Goal: Communication & Community: Participate in discussion

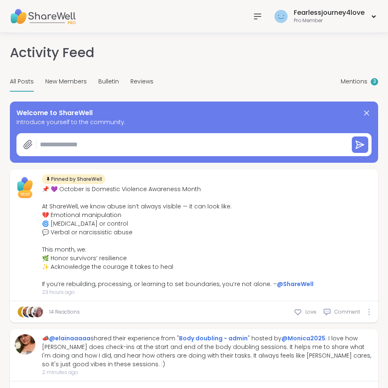
type textarea "*"
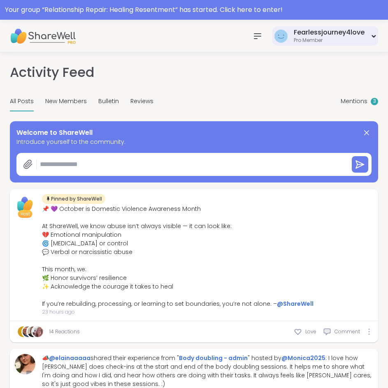
click at [315, 38] on div "Pro Member" at bounding box center [329, 40] width 71 height 7
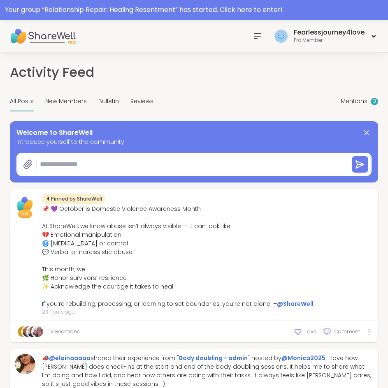
click at [46, 41] on img at bounding box center [43, 36] width 66 height 29
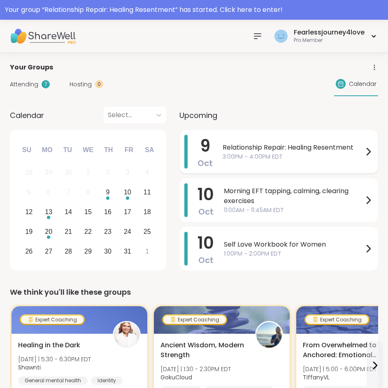
click at [296, 153] on span "3:00PM - 4:00PM EDT" at bounding box center [293, 157] width 141 height 9
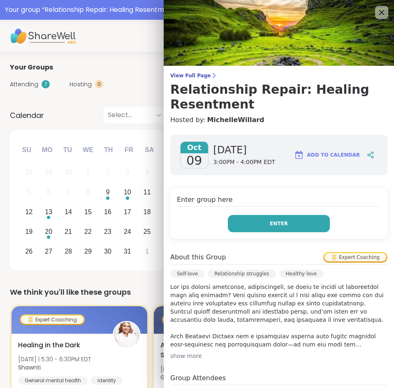
click at [285, 229] on button "Enter" at bounding box center [279, 223] width 102 height 17
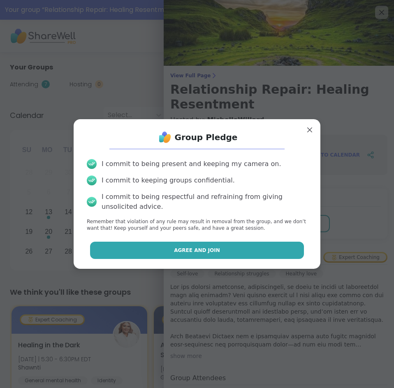
click at [262, 255] on button "Agree and Join" at bounding box center [197, 250] width 214 height 17
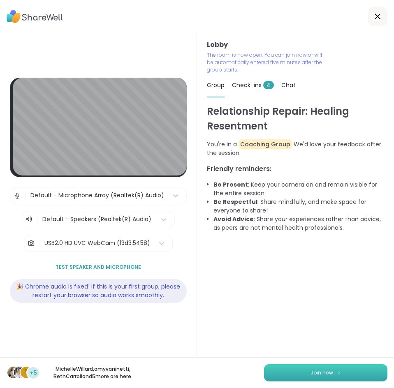
click at [360, 371] on button "Join now" at bounding box center [325, 372] width 123 height 17
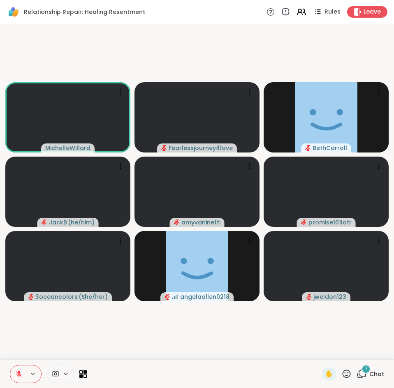
click at [362, 372] on div "7" at bounding box center [366, 369] width 9 height 9
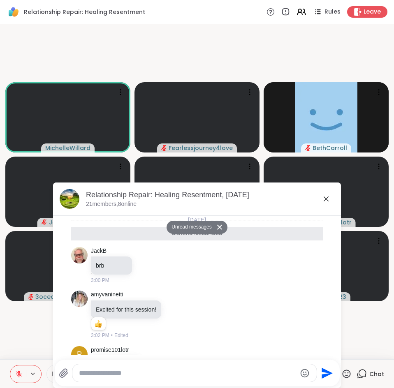
scroll to position [268, 0]
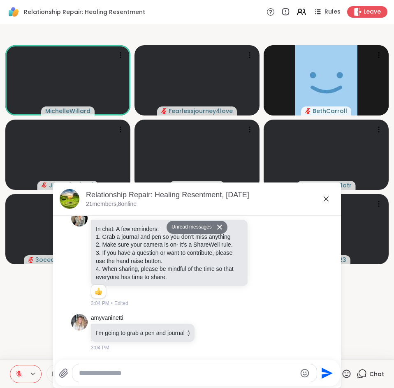
click at [324, 198] on icon at bounding box center [326, 199] width 5 height 5
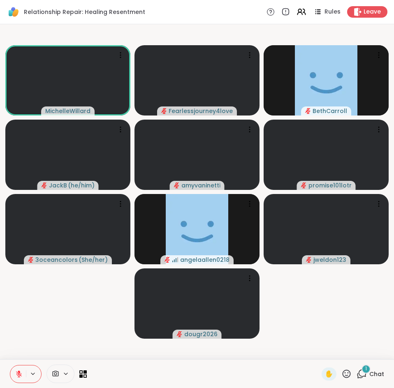
click at [358, 376] on icon at bounding box center [362, 374] width 10 height 10
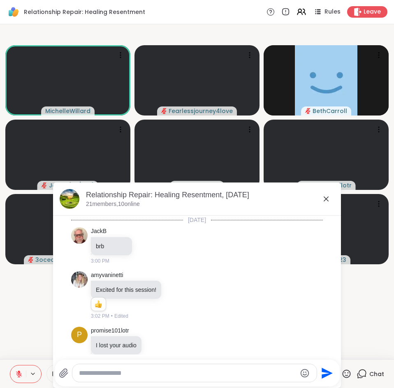
scroll to position [320, 0]
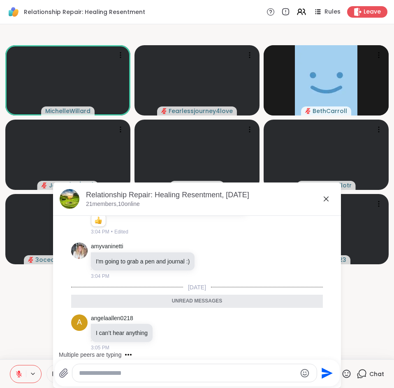
click at [164, 373] on textarea "Type your message" at bounding box center [188, 373] width 218 height 8
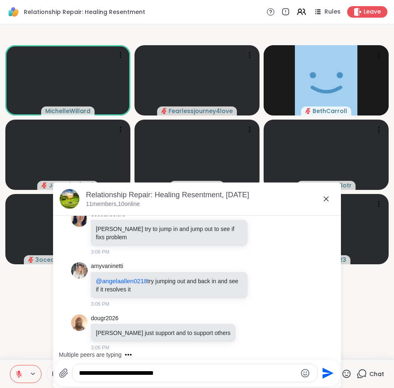
scroll to position [508, 0]
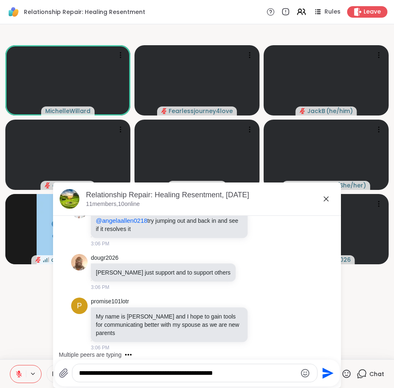
type textarea "**********"
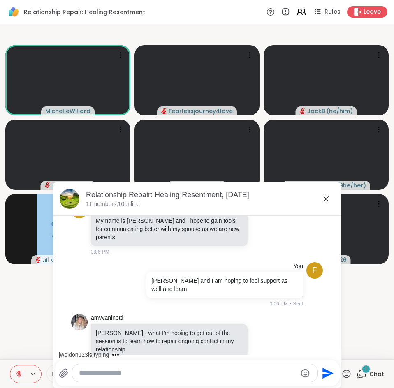
scroll to position [648, 0]
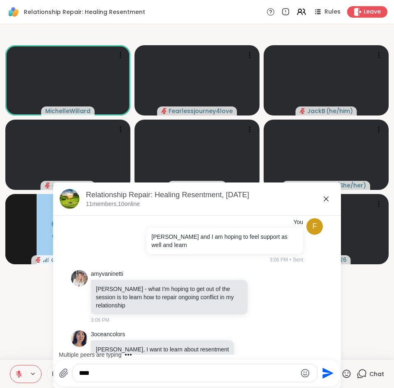
type textarea "*****"
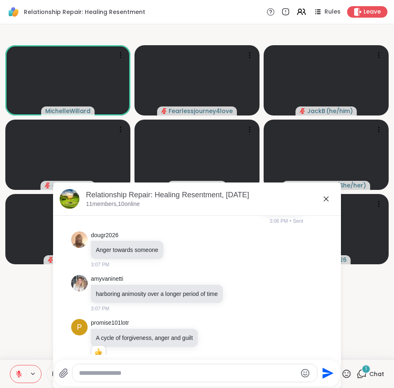
scroll to position [948, 0]
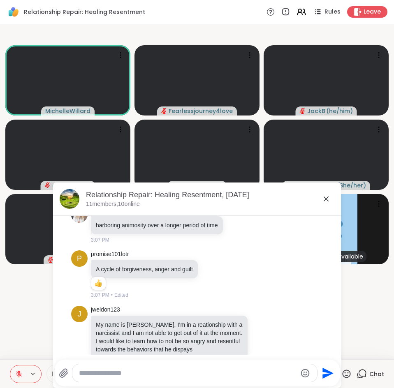
click at [126, 373] on textarea "Type your message" at bounding box center [188, 373] width 218 height 8
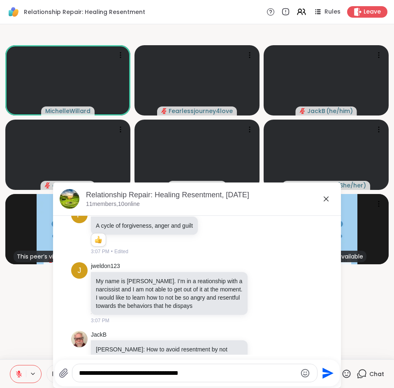
scroll to position [1003, 0]
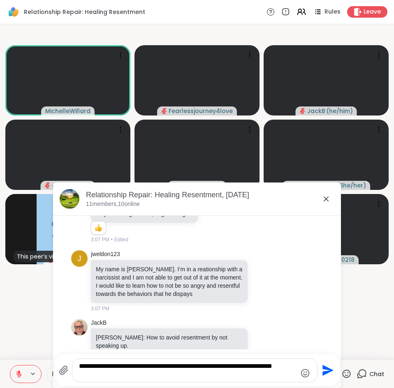
type textarea "**********"
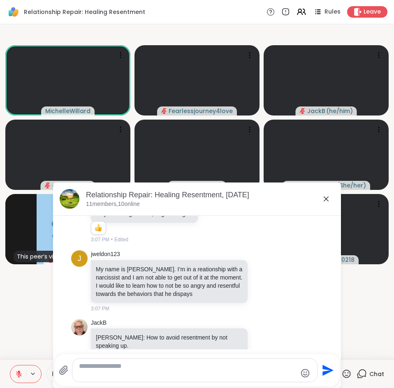
scroll to position [1056, 0]
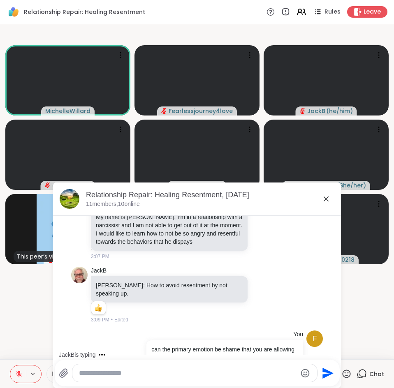
click at [114, 370] on textarea "Type your message" at bounding box center [188, 373] width 218 height 8
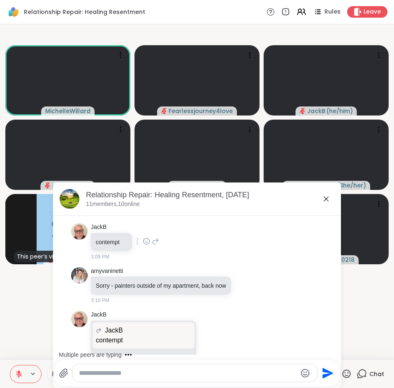
scroll to position [1303, 0]
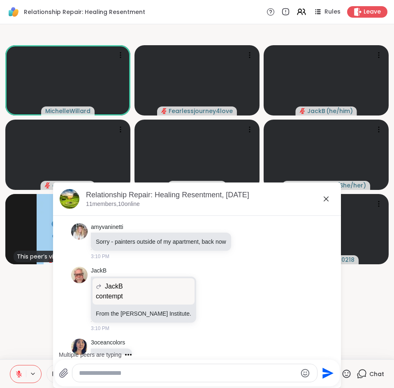
click at [145, 372] on textarea "Type your message" at bounding box center [188, 373] width 218 height 8
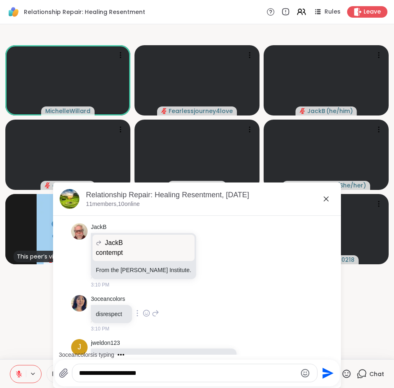
type textarea "**********"
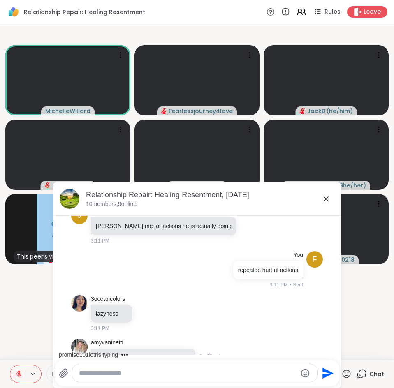
scroll to position [1530, 0]
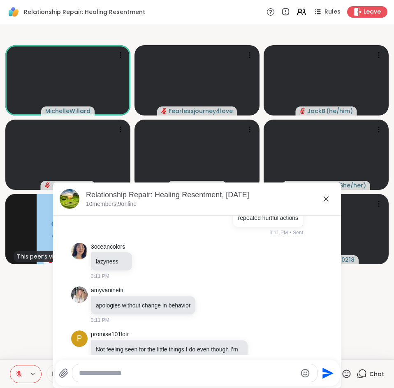
click at [324, 199] on icon at bounding box center [326, 199] width 5 height 5
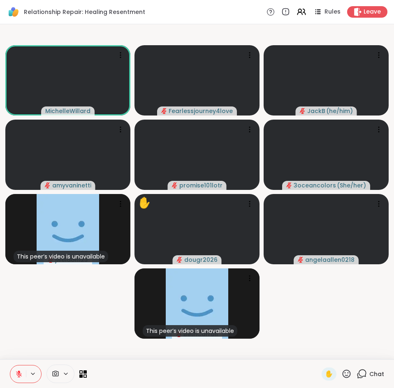
click at [19, 371] on icon at bounding box center [19, 372] width 2 height 3
click at [20, 374] on icon at bounding box center [18, 374] width 7 height 7
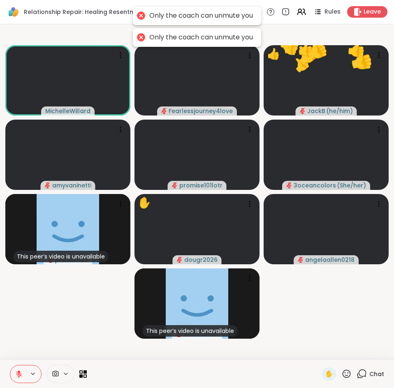
click at [35, 371] on icon at bounding box center [33, 374] width 7 height 7
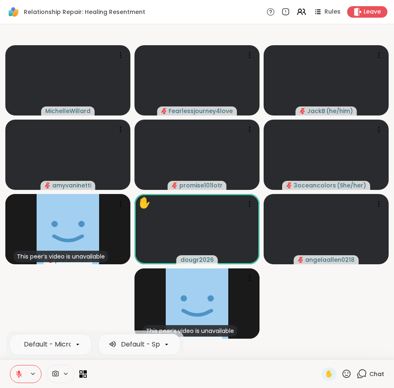
click at [369, 371] on span "Chat" at bounding box center [376, 374] width 15 height 8
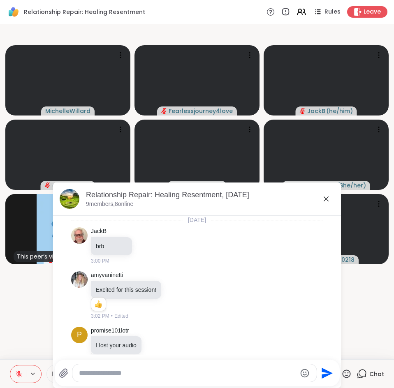
scroll to position [1522, 0]
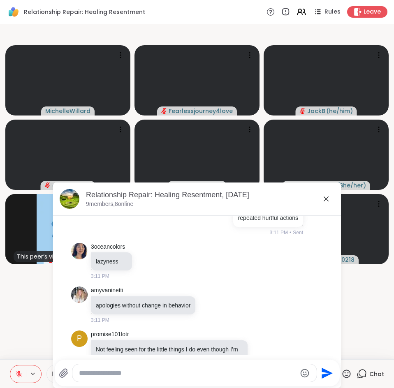
click at [119, 371] on textarea "Type your message" at bounding box center [188, 373] width 218 height 8
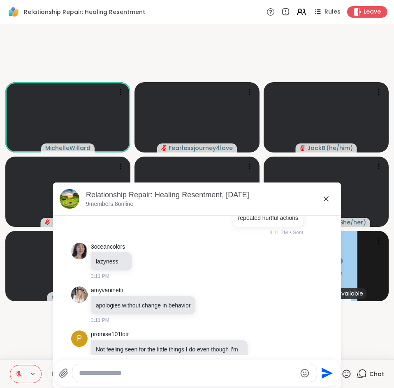
click at [138, 375] on textarea "Type your message" at bounding box center [188, 373] width 218 height 8
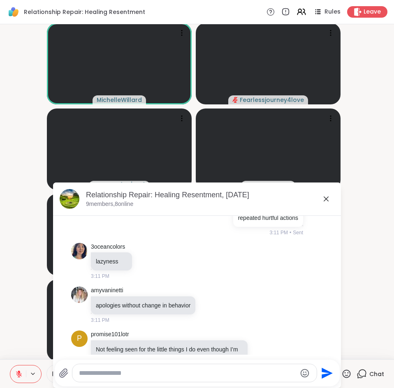
click at [325, 197] on icon at bounding box center [326, 199] width 10 height 10
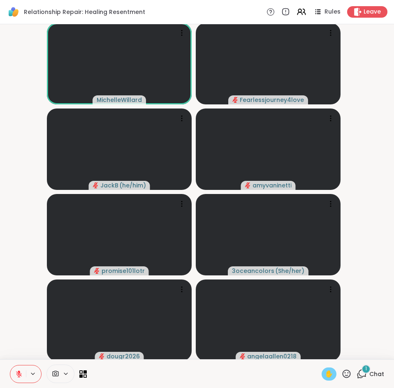
click at [325, 378] on span "✋" at bounding box center [329, 374] width 8 height 10
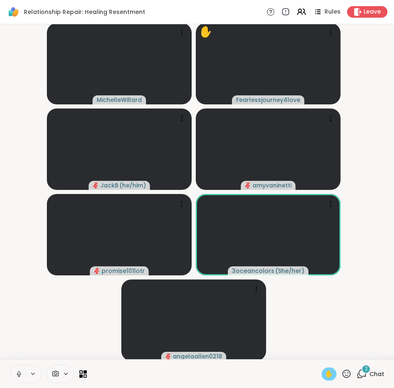
click at [325, 376] on span "✋" at bounding box center [329, 374] width 8 height 10
click at [19, 376] on icon at bounding box center [19, 377] width 0 height 2
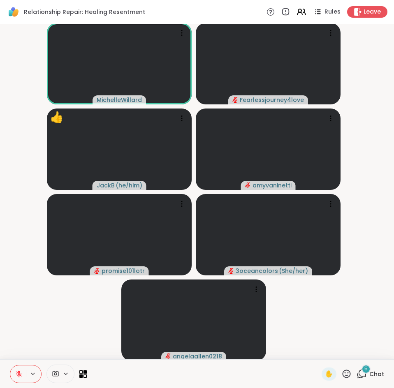
click at [335, 374] on div "✋" at bounding box center [337, 374] width 30 height 13
click at [342, 374] on icon at bounding box center [346, 374] width 10 height 10
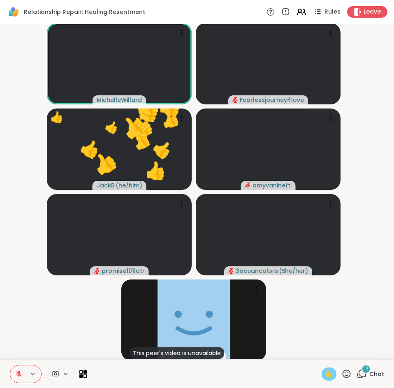
click at [325, 374] on span "✋" at bounding box center [329, 374] width 8 height 10
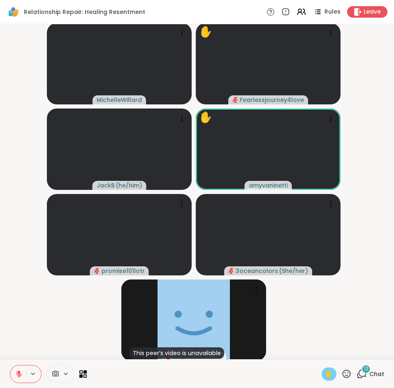
click at [20, 378] on button at bounding box center [18, 374] width 16 height 17
click at [32, 374] on icon at bounding box center [33, 374] width 7 height 7
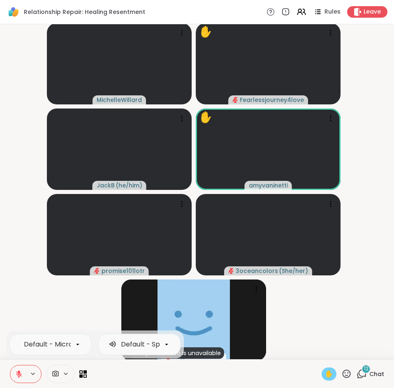
click at [20, 376] on icon at bounding box center [19, 374] width 6 height 6
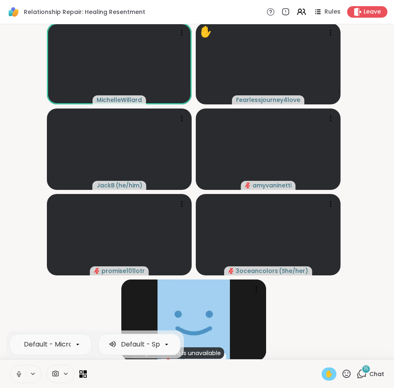
click at [17, 378] on button at bounding box center [18, 374] width 16 height 17
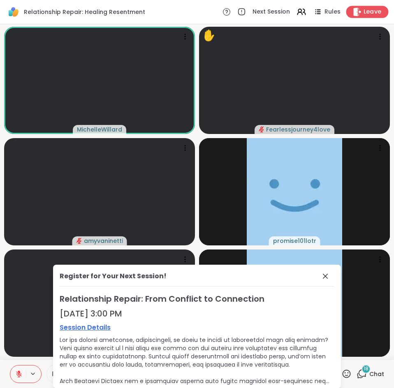
click at [362, 17] on div "Leave" at bounding box center [367, 12] width 42 height 12
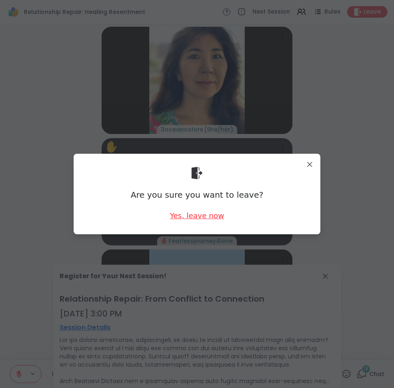
click at [200, 216] on div "Yes, leave now" at bounding box center [197, 216] width 54 height 10
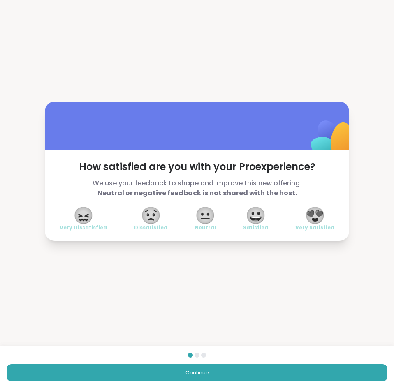
click at [315, 216] on span "😍" at bounding box center [315, 215] width 21 height 15
